Goal: Transaction & Acquisition: Purchase product/service

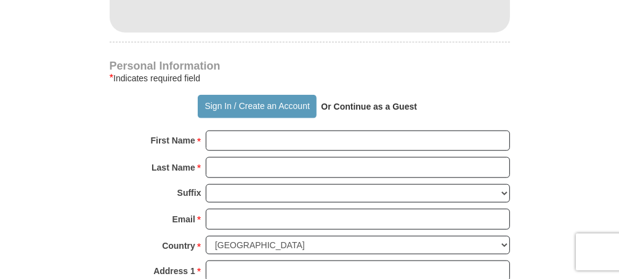
scroll to position [863, 0]
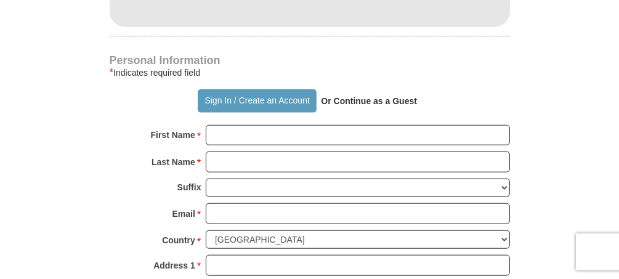
click at [394, 91] on p "Or Continue as a Guest" at bounding box center [369, 101] width 105 height 21
click at [373, 96] on strong "Or Continue as a Guest" at bounding box center [369, 101] width 96 height 10
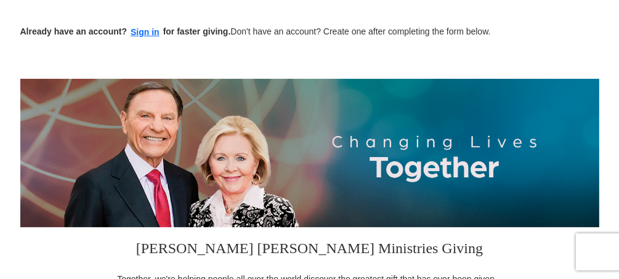
scroll to position [0, 0]
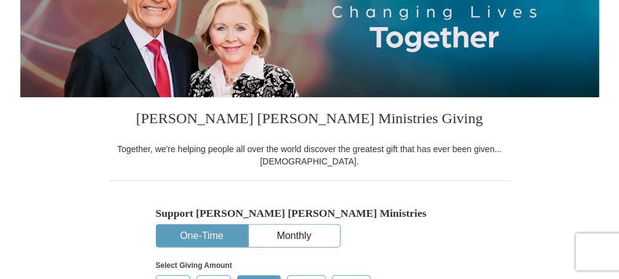
scroll to position [318, 0]
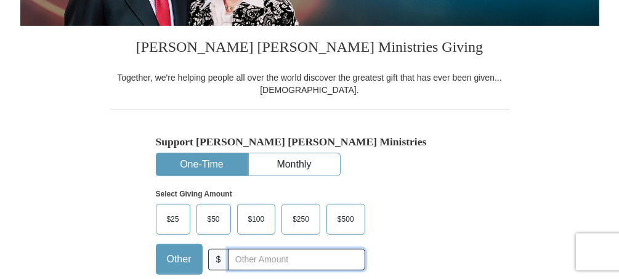
click at [235, 249] on input "text" at bounding box center [296, 260] width 137 height 22
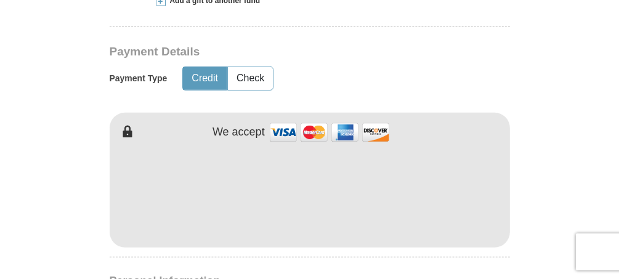
scroll to position [626, 0]
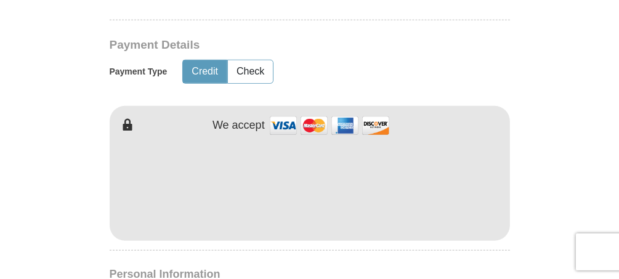
type input "10"
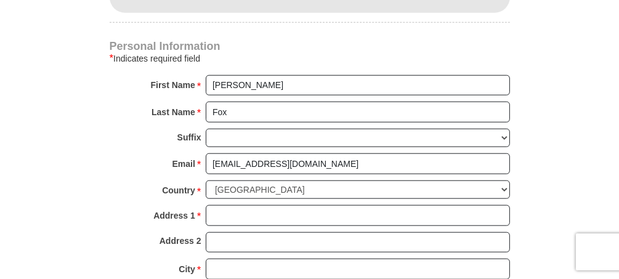
scroll to position [872, 0]
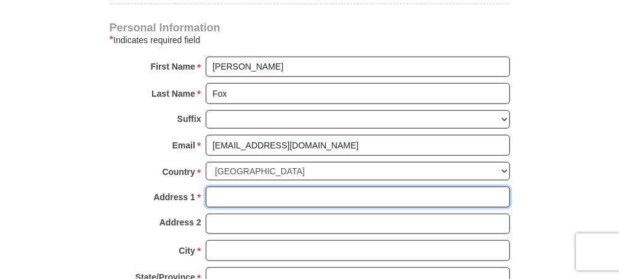
click at [234, 187] on input "Address 1 *" at bounding box center [358, 197] width 304 height 21
type input "Dante 1373"
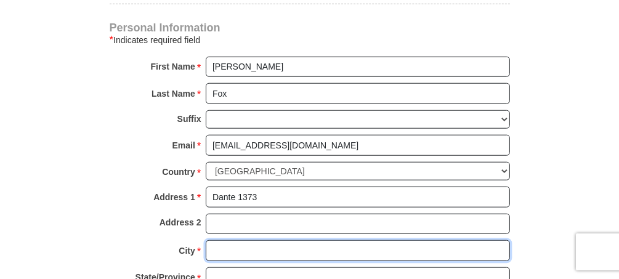
type input "Hurlingham"
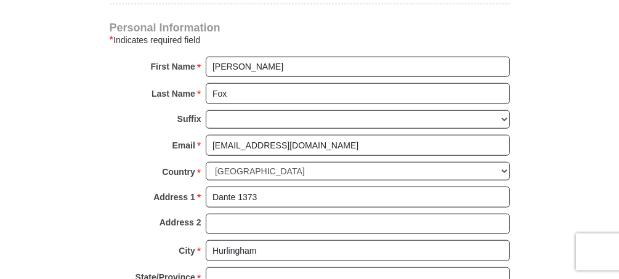
type input "1686"
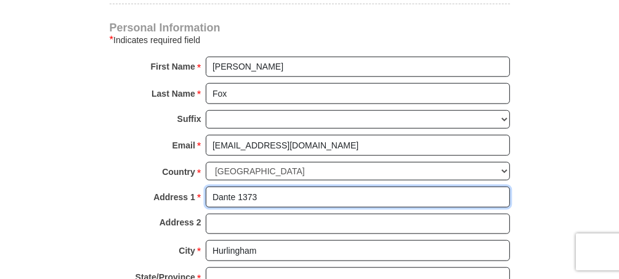
scroll to position [934, 0]
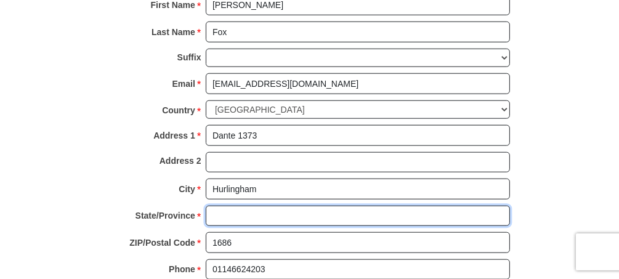
click at [215, 206] on input "State/Province *" at bounding box center [358, 216] width 304 height 21
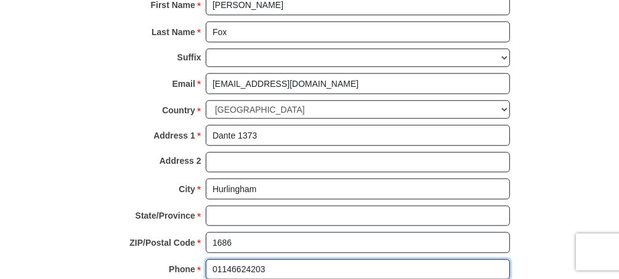
click at [270, 259] on input "01146624203" at bounding box center [358, 269] width 304 height 21
drag, startPoint x: 270, startPoint y: 247, endPoint x: 213, endPoint y: 251, distance: 56.8
click at [211, 259] on input "01146624203" at bounding box center [358, 269] width 304 height 21
type input "5"
type input "*"
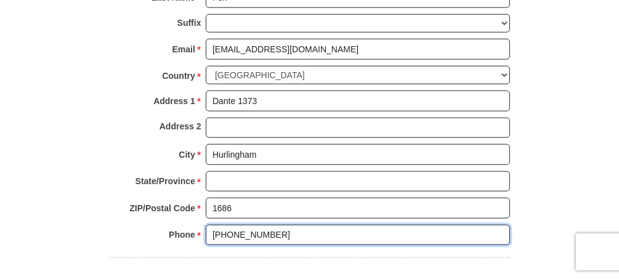
scroll to position [996, 0]
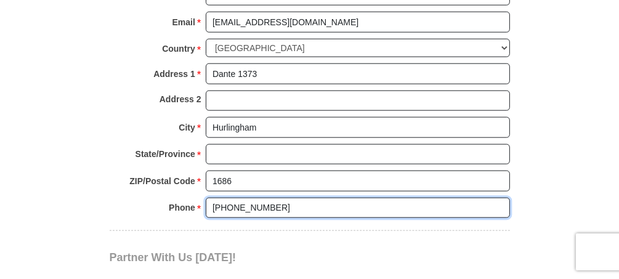
type input "+5401160523263"
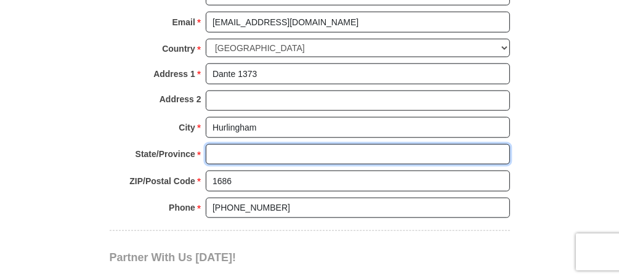
click at [227, 144] on input "State/Province *" at bounding box center [358, 154] width 304 height 21
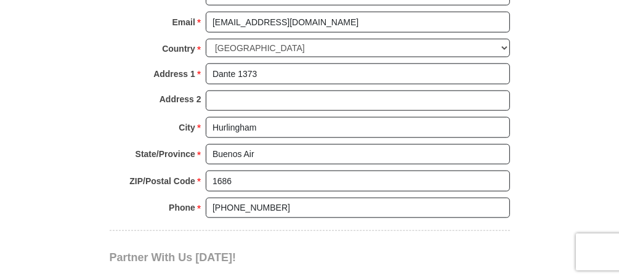
click at [292, 231] on div "Partner With Us Today! Together, we can reach more people and do more for the k…" at bounding box center [310, 284] width 400 height 106
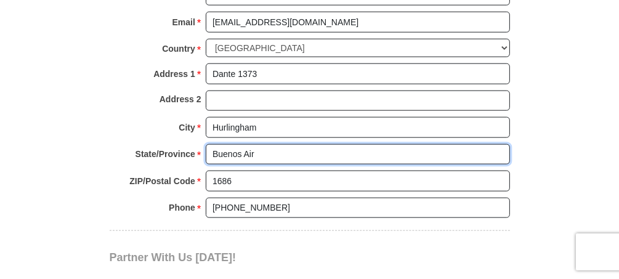
drag, startPoint x: 254, startPoint y: 131, endPoint x: 288, endPoint y: 123, distance: 35.6
click at [259, 144] on input "Buenos Air" at bounding box center [358, 154] width 304 height 21
click at [237, 144] on input "Buenos Air" at bounding box center [358, 154] width 304 height 21
click at [234, 144] on input "Bs Air" at bounding box center [358, 154] width 304 height 21
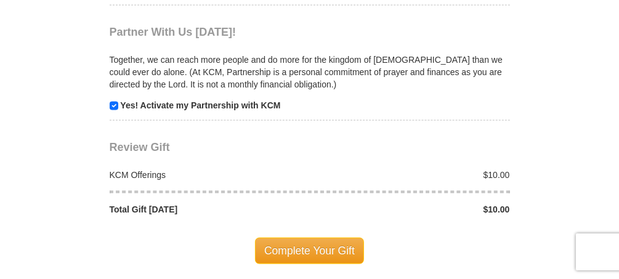
scroll to position [1242, 0]
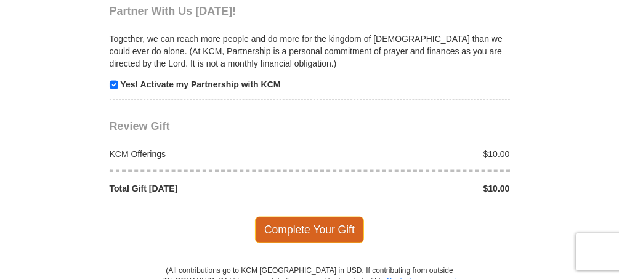
type input "Bs As"
click at [322, 217] on span "Complete Your Gift" at bounding box center [309, 230] width 109 height 26
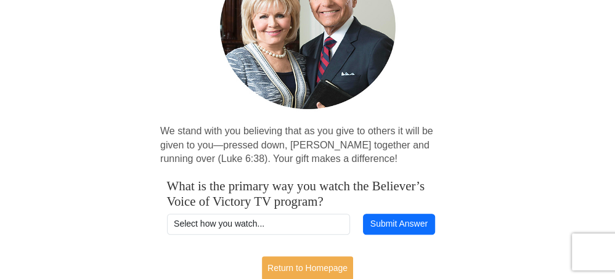
scroll to position [267, 0]
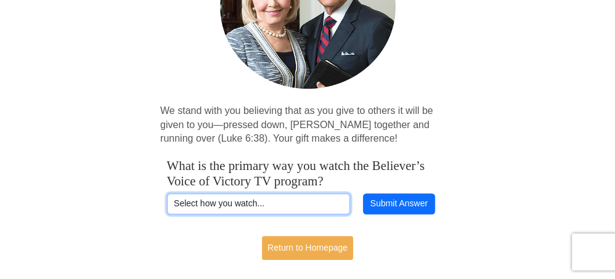
click at [266, 193] on select "Select how you watch... Daystar Morning Daystar Evening KCM.org GoVictory.com V…" at bounding box center [259, 203] width 184 height 21
select select "KCM.ORG"
click at [167, 193] on select "Select how you watch... Daystar Morning Daystar Evening KCM.org GoVictory.com V…" at bounding box center [259, 203] width 184 height 21
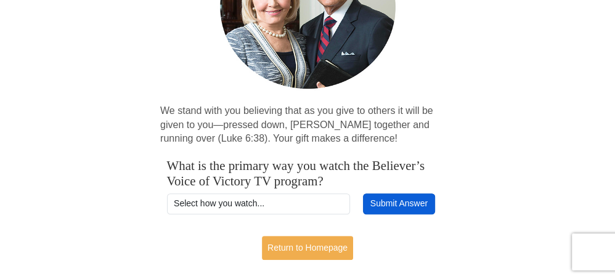
click at [401, 193] on button "Submit Answer" at bounding box center [398, 203] width 71 height 21
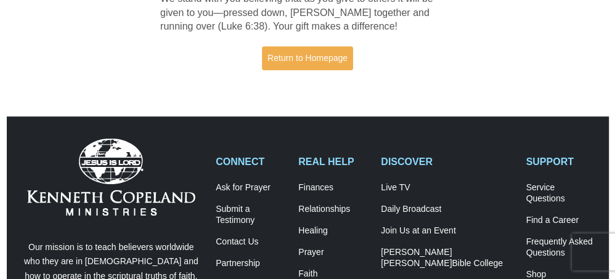
scroll to position [256, 0]
